Goal: Task Accomplishment & Management: Manage account settings

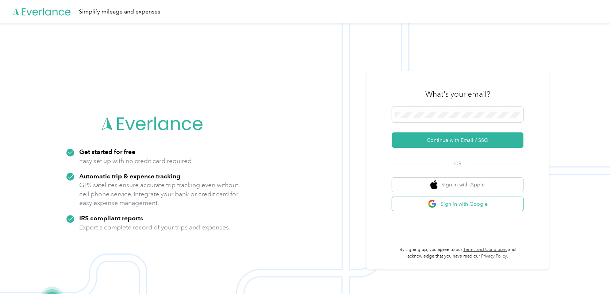
click at [452, 207] on button "Sign in with Google" at bounding box center [457, 204] width 131 height 14
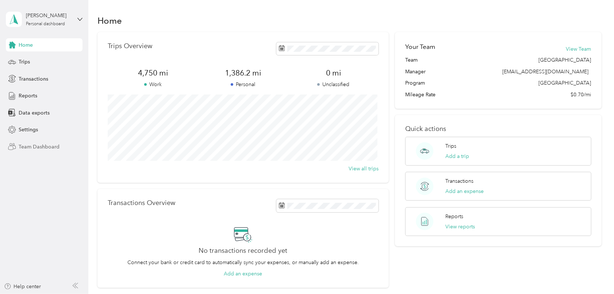
click at [32, 148] on span "Team Dashboard" at bounding box center [39, 147] width 41 height 8
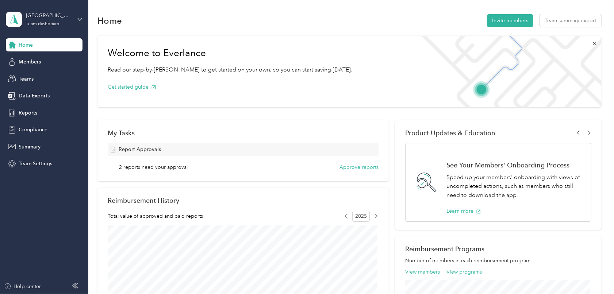
drag, startPoint x: 354, startPoint y: 166, endPoint x: 227, endPoint y: 166, distance: 127.7
click at [234, 165] on div "2 reports need your approval Approve reports" at bounding box center [248, 167] width 259 height 8
click at [227, 166] on div "2 reports need your approval Approve reports" at bounding box center [248, 167] width 259 height 8
click at [351, 166] on button "Approve reports" at bounding box center [358, 167] width 39 height 8
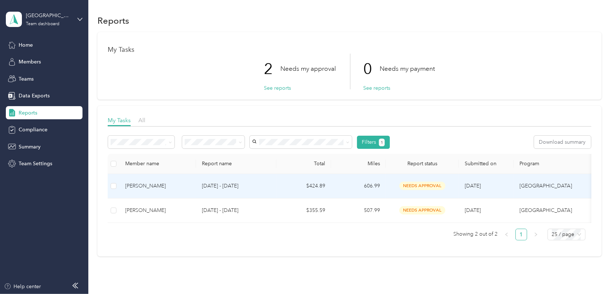
click at [270, 187] on p "[DATE] - [DATE]" at bounding box center [236, 186] width 69 height 8
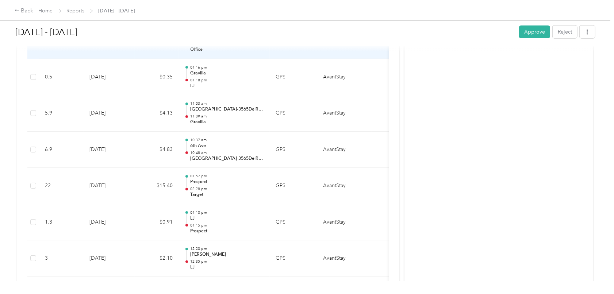
scroll to position [2664, 0]
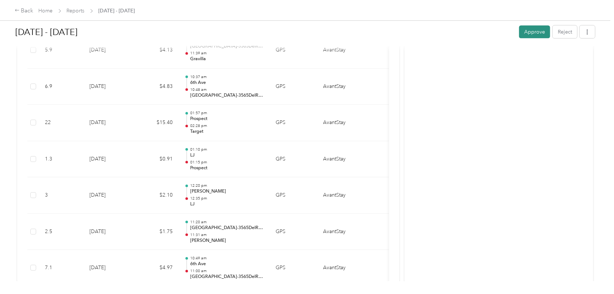
click at [540, 27] on button "Approve" at bounding box center [534, 32] width 31 height 13
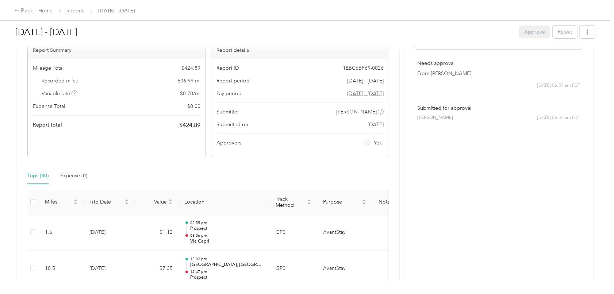
scroll to position [0, 0]
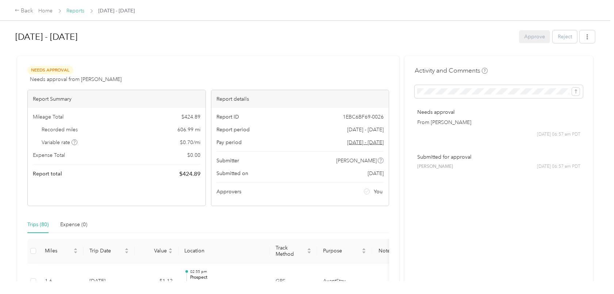
click at [72, 12] on link "Reports" at bounding box center [76, 11] width 18 height 6
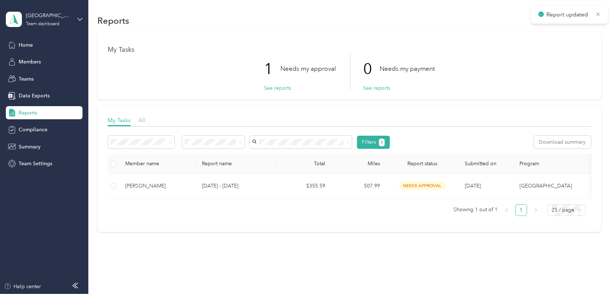
click at [347, 209] on div "Member name Report name Total Miles Report status Submitted on Program Approver…" at bounding box center [349, 185] width 483 height 62
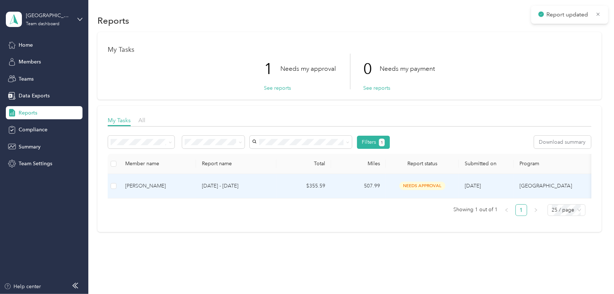
click at [346, 185] on td "507.99" at bounding box center [358, 186] width 55 height 24
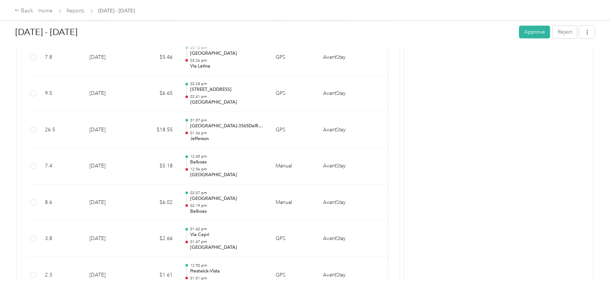
scroll to position [1751, 0]
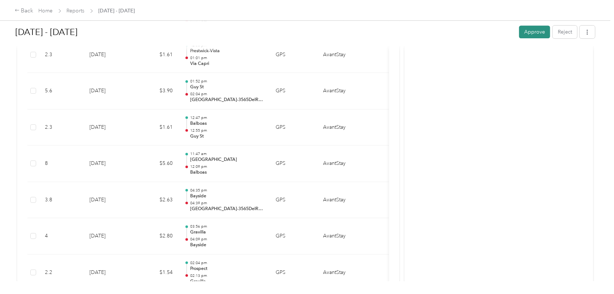
click at [525, 29] on button "Approve" at bounding box center [534, 32] width 31 height 13
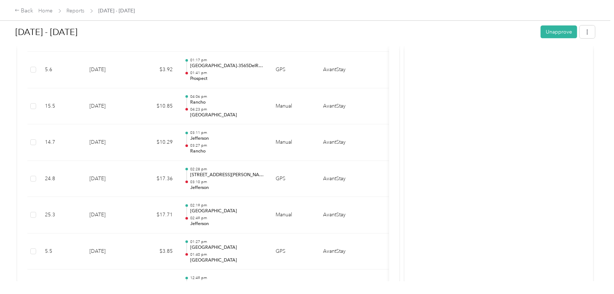
scroll to position [2287, 0]
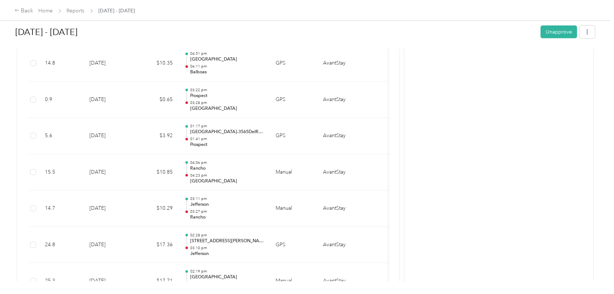
click at [80, 15] on div "Back Home Reports [DATE] - [DATE]" at bounding box center [75, 11] width 120 height 9
click at [78, 9] on link "Reports" at bounding box center [76, 11] width 18 height 6
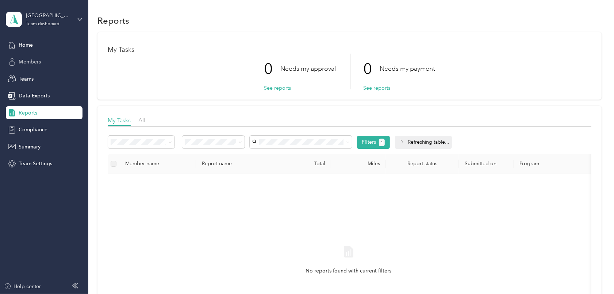
click at [28, 66] on div "Members" at bounding box center [44, 61] width 77 height 13
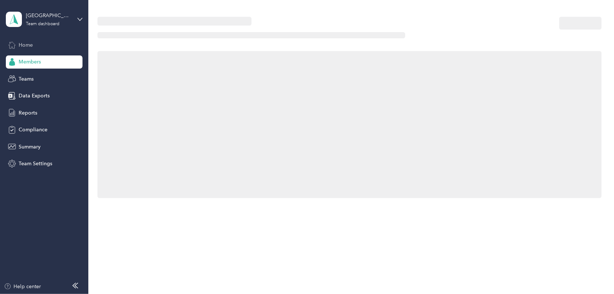
click at [28, 49] on div "Home" at bounding box center [44, 44] width 77 height 13
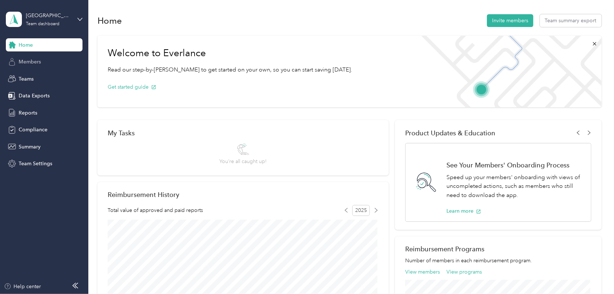
click at [31, 57] on div "Members" at bounding box center [44, 61] width 77 height 13
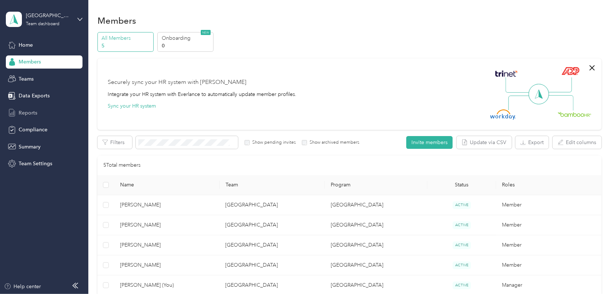
click at [49, 110] on div "Reports" at bounding box center [44, 112] width 77 height 13
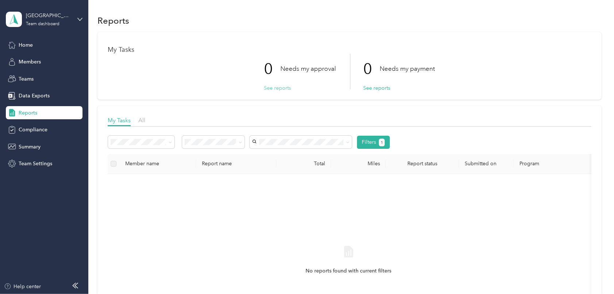
click at [280, 87] on button "See reports" at bounding box center [277, 88] width 27 height 8
click at [280, 88] on button "See reports" at bounding box center [277, 88] width 27 height 8
click at [34, 46] on div "Home" at bounding box center [44, 44] width 77 height 13
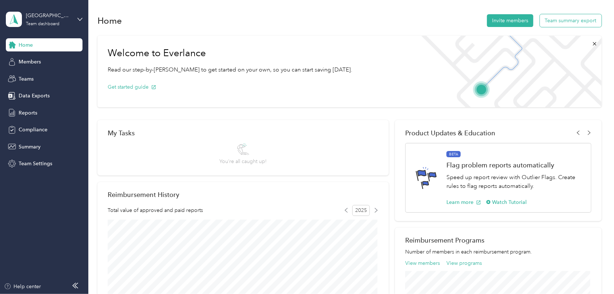
click at [549, 15] on button "Team summary export" at bounding box center [571, 20] width 62 height 13
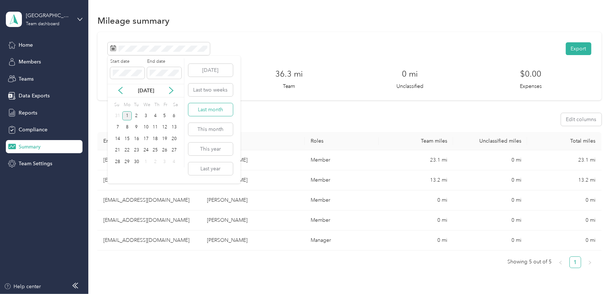
click at [213, 114] on button "Last month" at bounding box center [210, 109] width 45 height 13
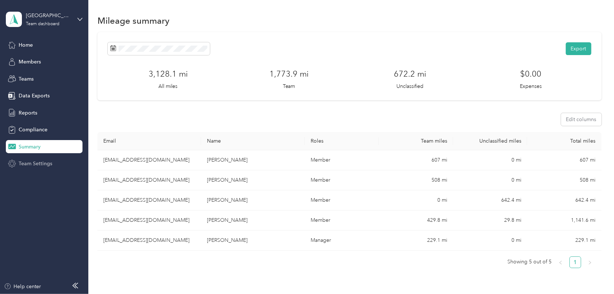
click at [32, 158] on div "Team Settings" at bounding box center [44, 163] width 77 height 13
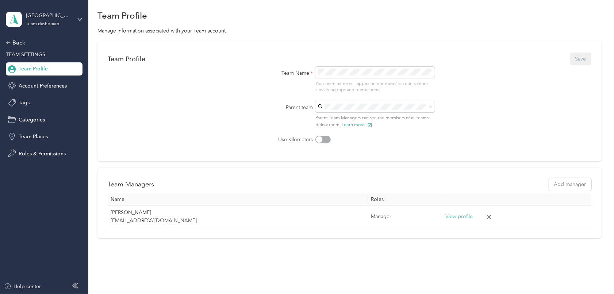
scroll to position [36, 0]
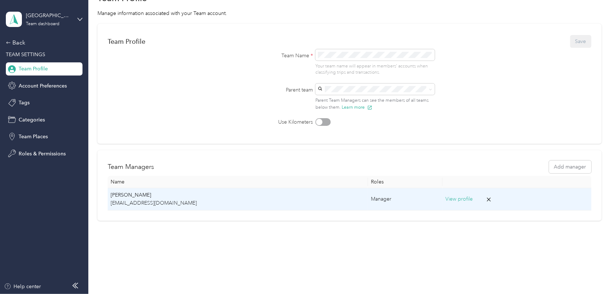
click at [445, 200] on button "View profile" at bounding box center [458, 199] width 27 height 8
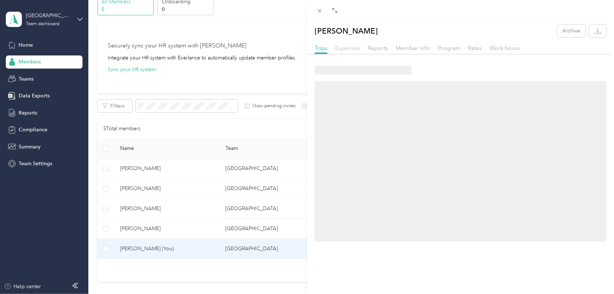
click at [351, 50] on span "Expenses" at bounding box center [347, 48] width 25 height 7
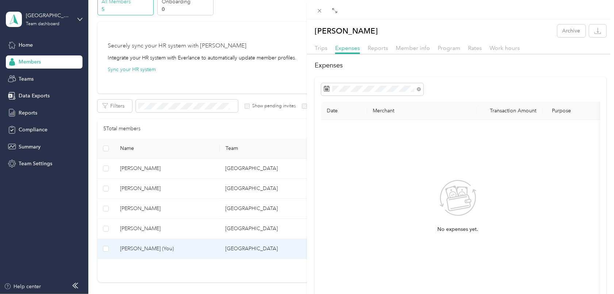
click at [381, 55] on div at bounding box center [460, 56] width 307 height 4
click at [386, 50] on span "Reports" at bounding box center [377, 48] width 20 height 7
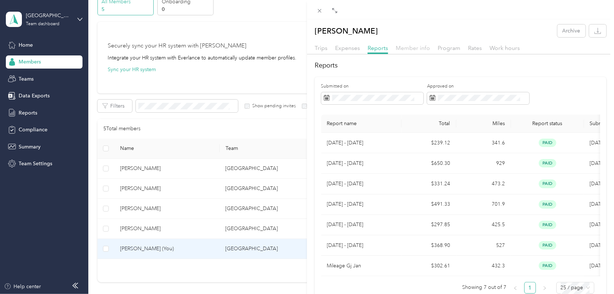
click at [413, 48] on span "Member info" at bounding box center [413, 48] width 34 height 7
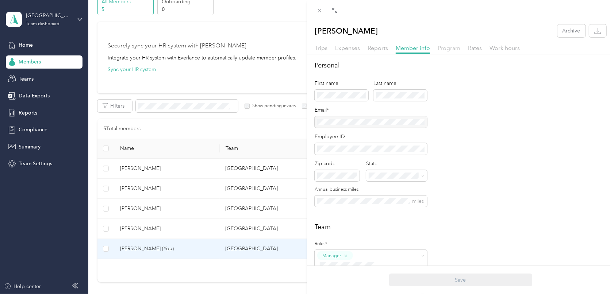
click at [444, 45] on span "Program" at bounding box center [448, 48] width 23 height 7
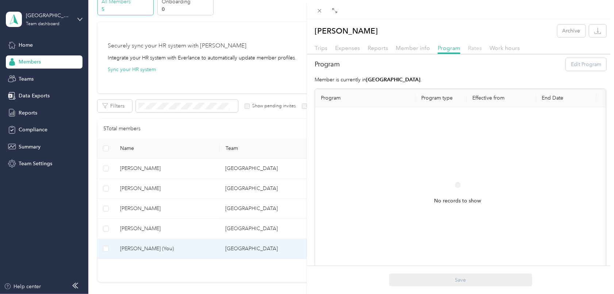
click at [472, 45] on span "Rates" at bounding box center [475, 48] width 14 height 7
